Goal: Task Accomplishment & Management: Complete application form

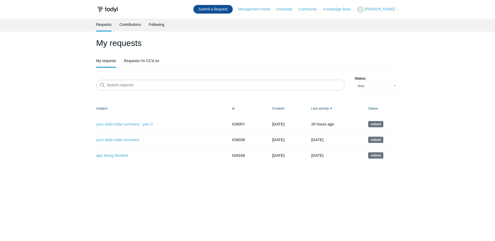
click at [225, 8] on link "Submit a Request" at bounding box center [212, 9] width 39 height 9
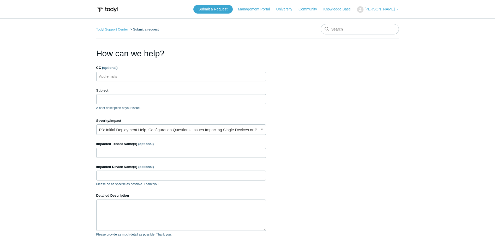
click at [146, 75] on ul "Add emails" at bounding box center [181, 77] width 170 height 10
click at [133, 107] on p "A brief description of your issue." at bounding box center [181, 108] width 170 height 5
click at [135, 104] on div "Subject A brief description of your issue." at bounding box center [181, 99] width 170 height 22
click at [135, 103] on input "Subject" at bounding box center [181, 99] width 170 height 10
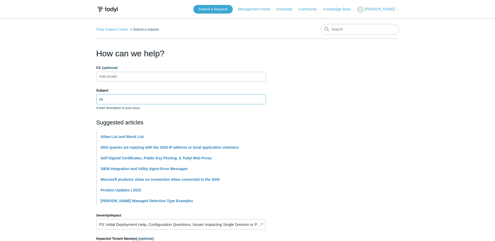
type input "c"
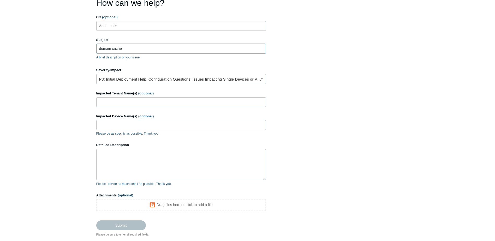
scroll to position [52, 0]
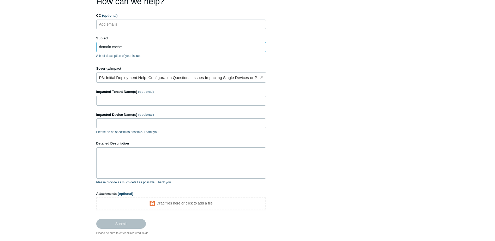
type input "domain cache"
click at [145, 102] on input "Impacted Tenant Name(s) (optional)" at bounding box center [181, 101] width 170 height 10
type input "l"
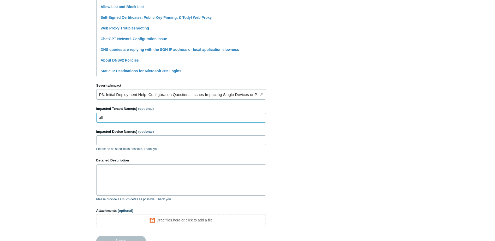
scroll to position [183, 0]
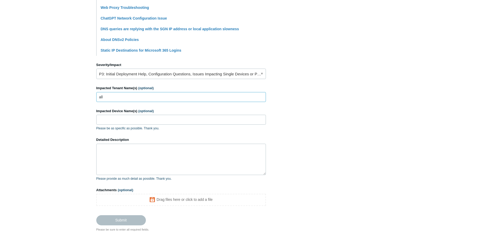
type input "all"
click at [116, 122] on input "Impacted Device Name(s) (optional)" at bounding box center [181, 120] width 170 height 10
click at [128, 76] on link "P3: Initial Deployment Help, Configuration Questions, Issues Impacting Single D…" at bounding box center [181, 74] width 170 height 10
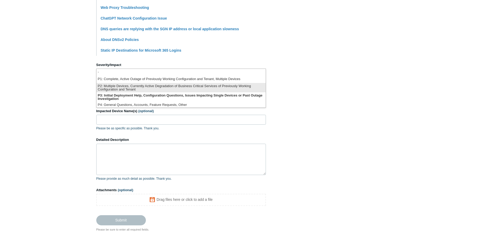
click at [146, 87] on li "P2: Multiple Devices, Currently Active Degradation of Business Critical Service…" at bounding box center [180, 87] width 169 height 9
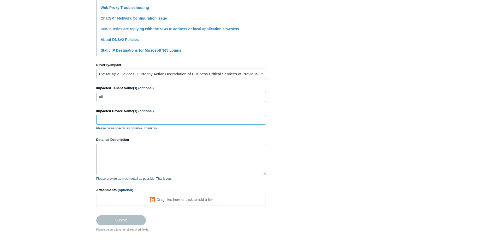
click at [131, 119] on input "Impacted Device Name(s) (optional)" at bounding box center [181, 120] width 170 height 10
click at [136, 154] on textarea "Detailed Description" at bounding box center [181, 159] width 170 height 31
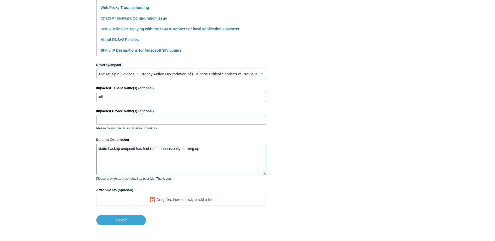
drag, startPoint x: 213, startPoint y: 150, endPoint x: 180, endPoint y: 149, distance: 33.1
click at [180, 149] on textarea "datto backup endpoint has had issues consistently backing up" at bounding box center [181, 159] width 170 height 31
click at [259, 151] on textarea "Datto backup endpoint has had issues consistently, on networks that only have a…" at bounding box center [181, 159] width 170 height 31
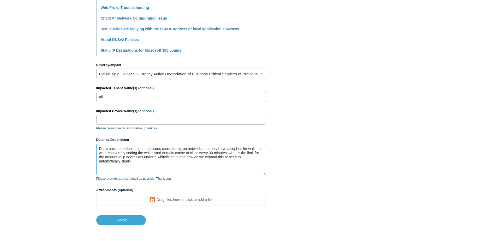
click at [226, 153] on textarea "Datto backup endpoint has had issues consistently, on networks that only have a…" at bounding box center [181, 159] width 170 height 31
type textarea "Datto backup endpoint has had issues consistently, on networks that only have a…"
click at [112, 219] on input "Submit" at bounding box center [121, 220] width 50 height 10
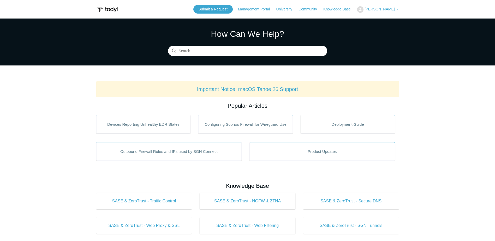
click at [376, 14] on header "Submit a Request Management Portal University Community Knowledge Base Alic Rus…" at bounding box center [247, 9] width 303 height 19
click at [383, 11] on button "[PERSON_NAME]" at bounding box center [378, 9] width 42 height 7
click at [381, 23] on link "My Support Requests" at bounding box center [382, 20] width 51 height 9
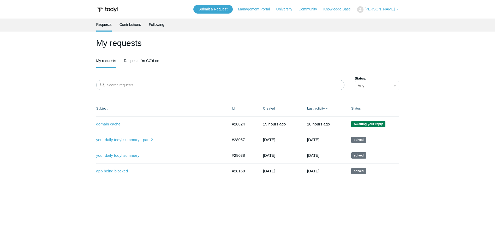
click at [105, 123] on link "domain cache" at bounding box center [158, 124] width 124 height 6
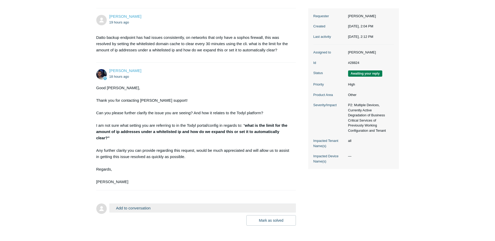
scroll to position [78, 0]
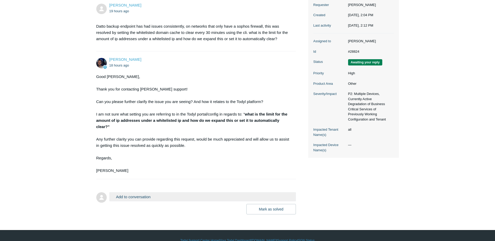
click at [149, 197] on button "Add to conversation" at bounding box center [202, 196] width 187 height 9
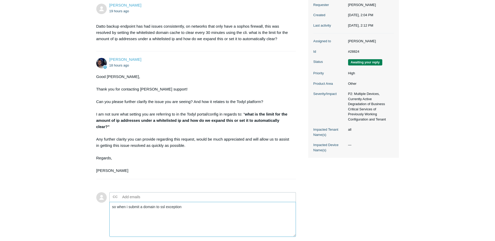
click at [166, 207] on textarea "so when i submit a domain to ssl exception" at bounding box center [202, 219] width 187 height 35
click at [220, 212] on textarea "so when i submit a domain to ssl/tls inspection exception" at bounding box center [202, 219] width 187 height 35
click at [209, 206] on textarea "so when i submit a domain to ssl/tls inspection exception list, within that dom…" at bounding box center [202, 219] width 187 height 35
click at [210, 206] on textarea "so when i submit a domain to ssl/tls inspection exception list, within that dom…" at bounding box center [202, 219] width 187 height 35
click at [250, 209] on textarea "so when i submit a domain to ssl/tls inspection exception list; within that dom…" at bounding box center [202, 219] width 187 height 35
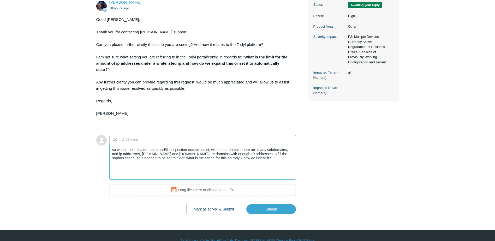
scroll to position [145, 0]
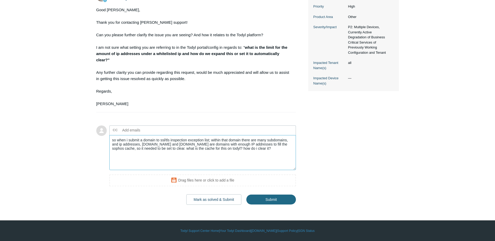
type textarea "so when i submit a domain to ssl/tls inspection exception list; within that dom…"
click at [256, 200] on input "Submit" at bounding box center [271, 200] width 50 height 10
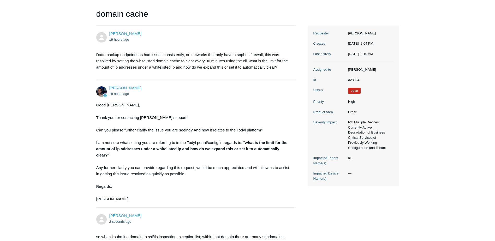
scroll to position [78, 0]
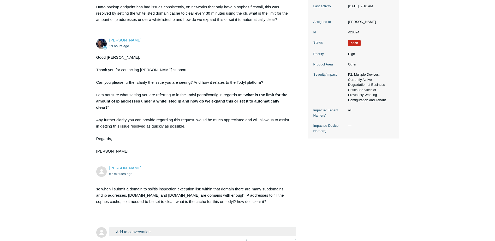
scroll to position [116, 0]
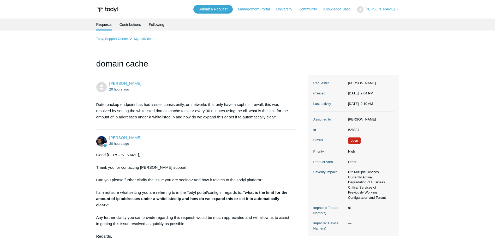
scroll to position [115, 0]
